Goal: Find specific page/section

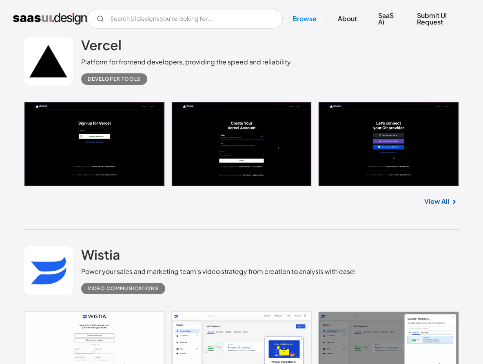
scroll to position [1364, 0]
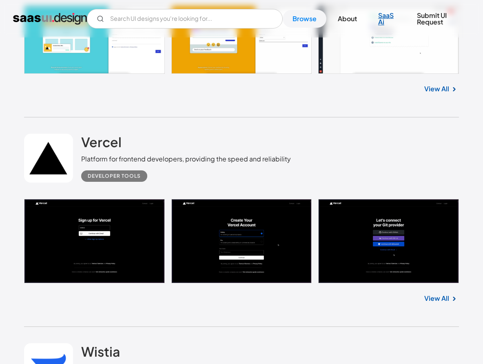
click at [389, 14] on link "SaaS Ai" at bounding box center [386, 19] width 37 height 24
click at [296, 20] on link "Browse" at bounding box center [305, 19] width 44 height 18
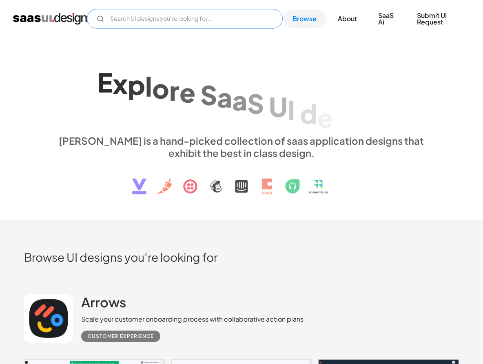
click at [247, 20] on input "Email Form" at bounding box center [185, 19] width 196 height 20
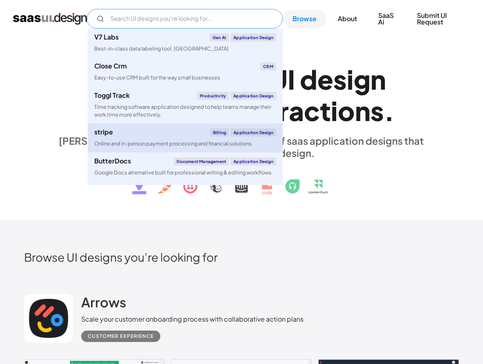
click at [161, 144] on div "Online and in-person payment processing and financial solutions" at bounding box center [172, 144] width 157 height 8
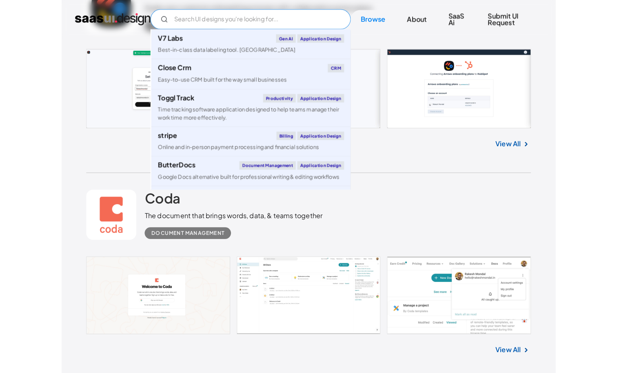
scroll to position [411, 0]
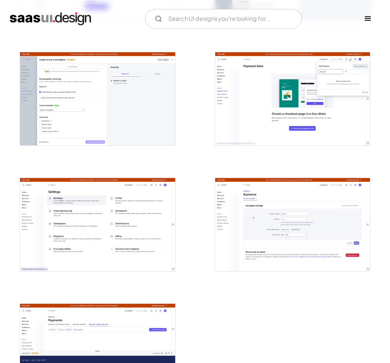
scroll to position [1533, 0]
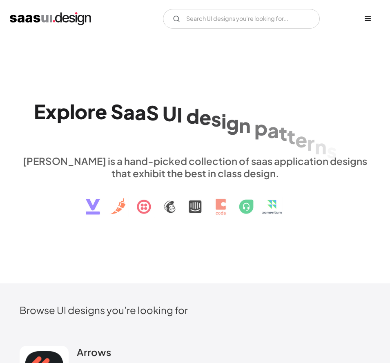
scroll to position [6877, 0]
